Goal: Information Seeking & Learning: Find specific page/section

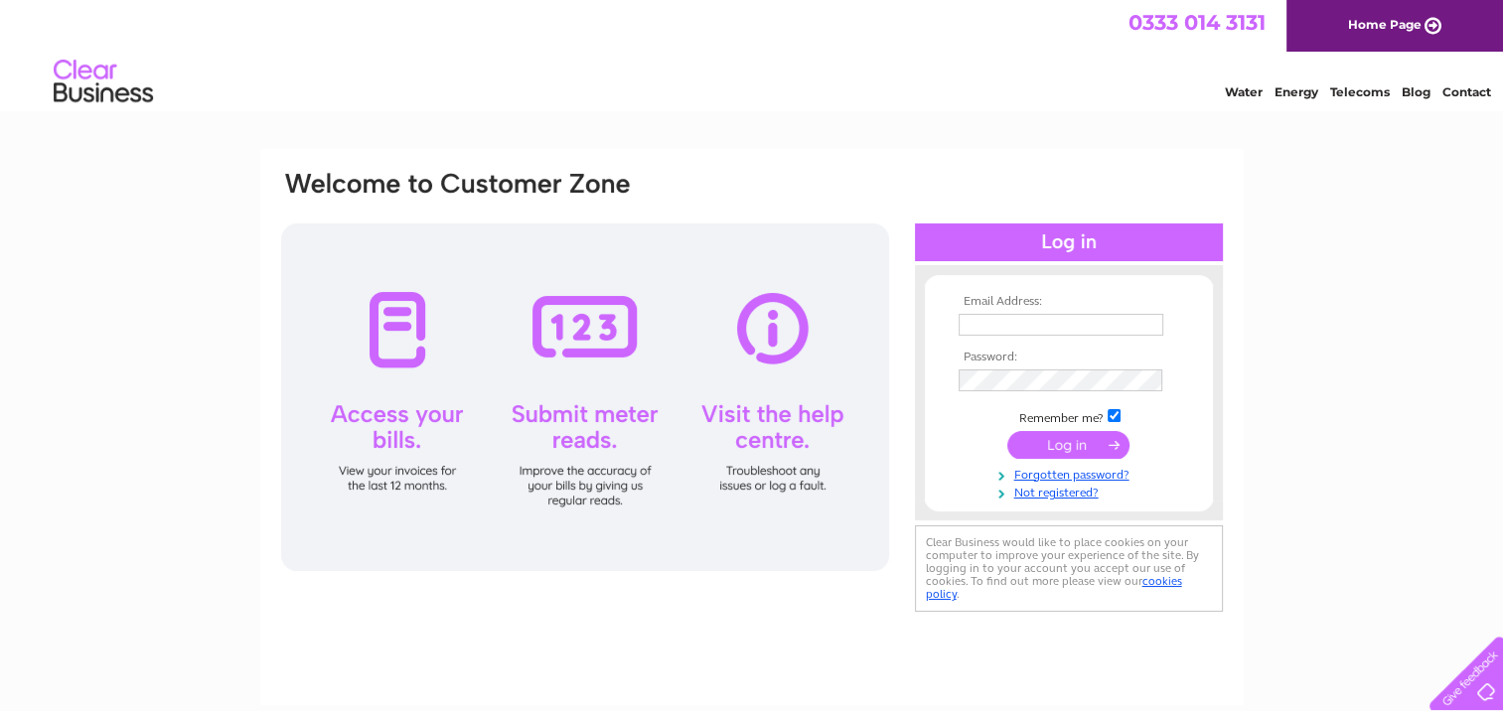
type input "[EMAIL_ADDRESS][DOMAIN_NAME]"
click at [1097, 447] on input "submit" at bounding box center [1069, 445] width 122 height 28
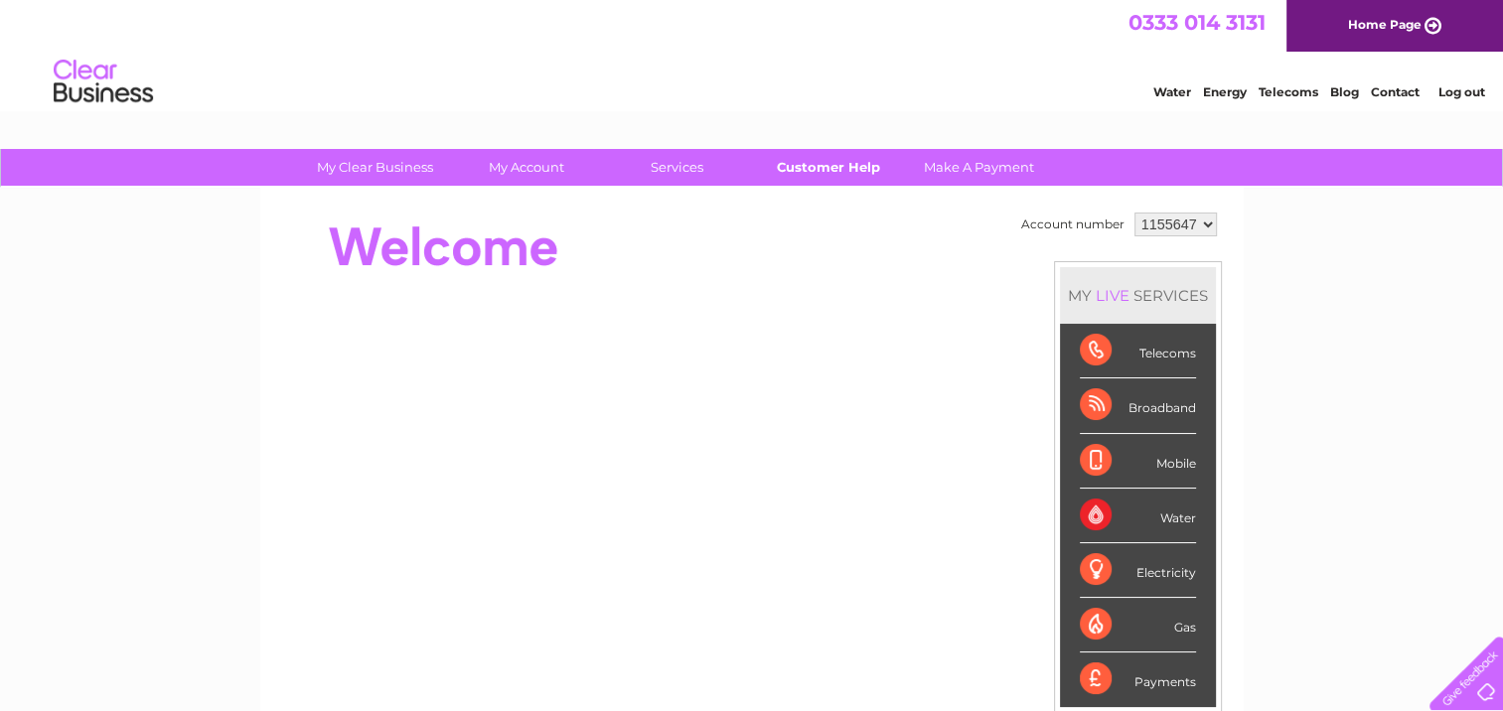
click at [850, 164] on link "Customer Help" at bounding box center [828, 167] width 164 height 37
